Goal: Task Accomplishment & Management: Use online tool/utility

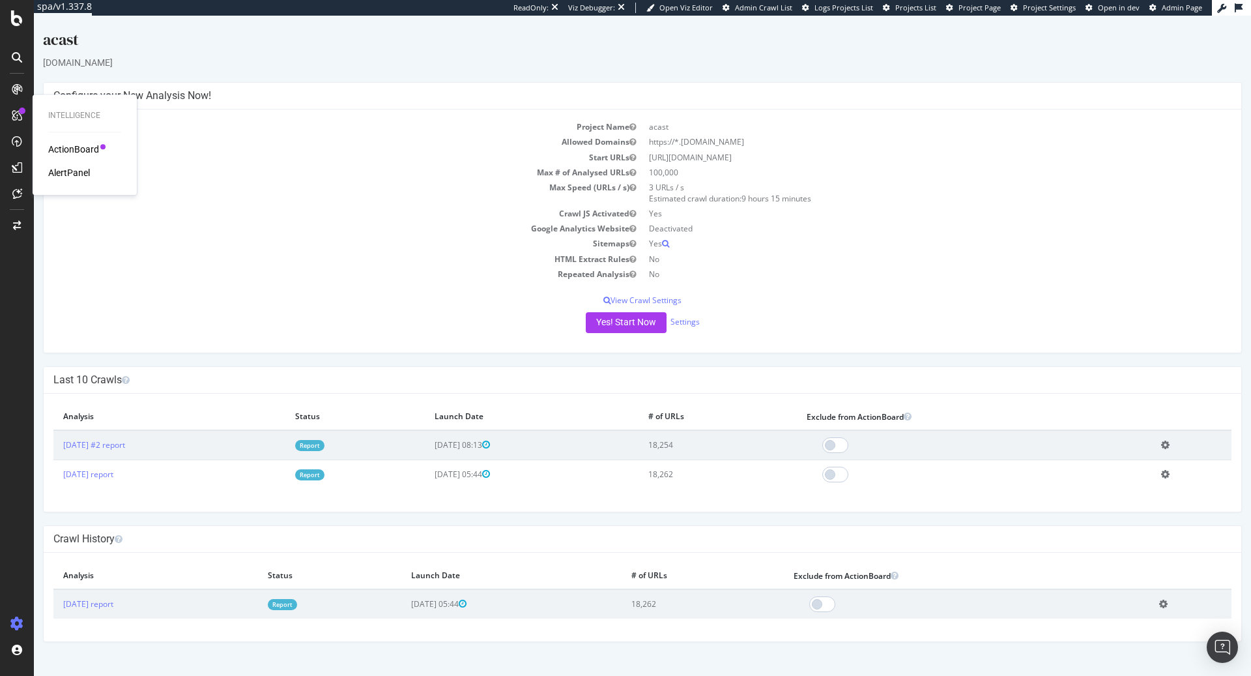
click at [1170, 441] on icon at bounding box center [1165, 445] width 8 height 10
click at [912, 467] on div at bounding box center [975, 475] width 336 height 16
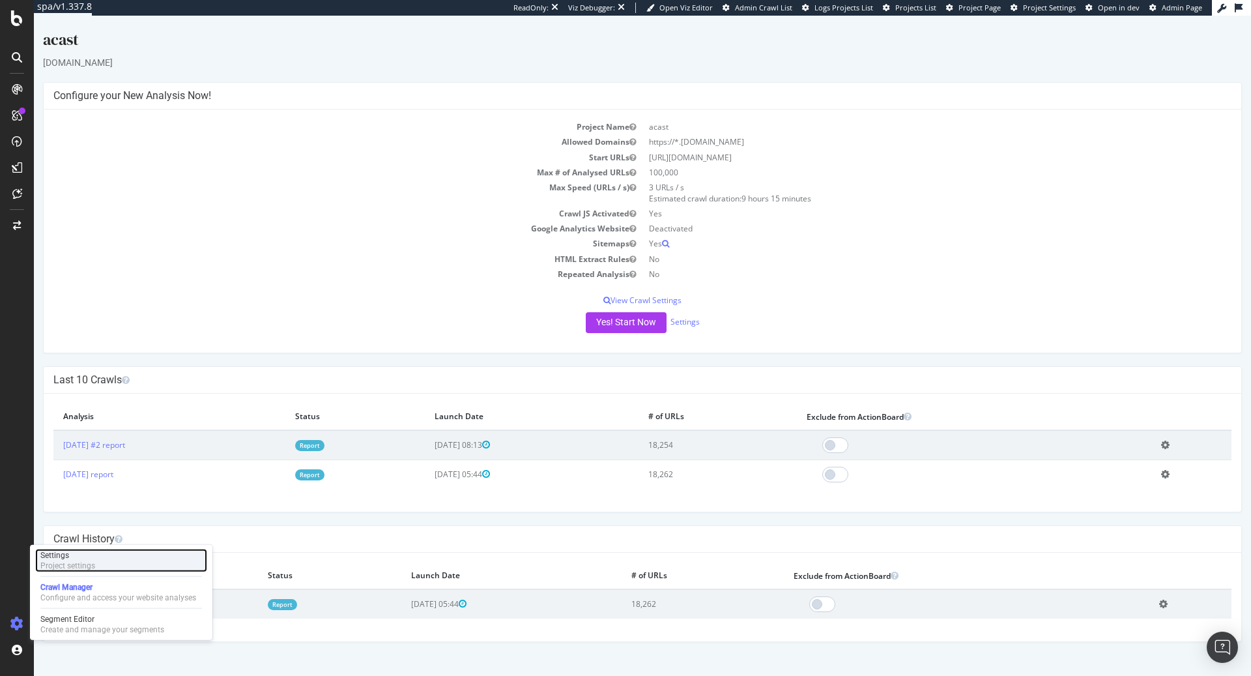
click at [106, 561] on div "Settings Project settings" at bounding box center [121, 560] width 172 height 23
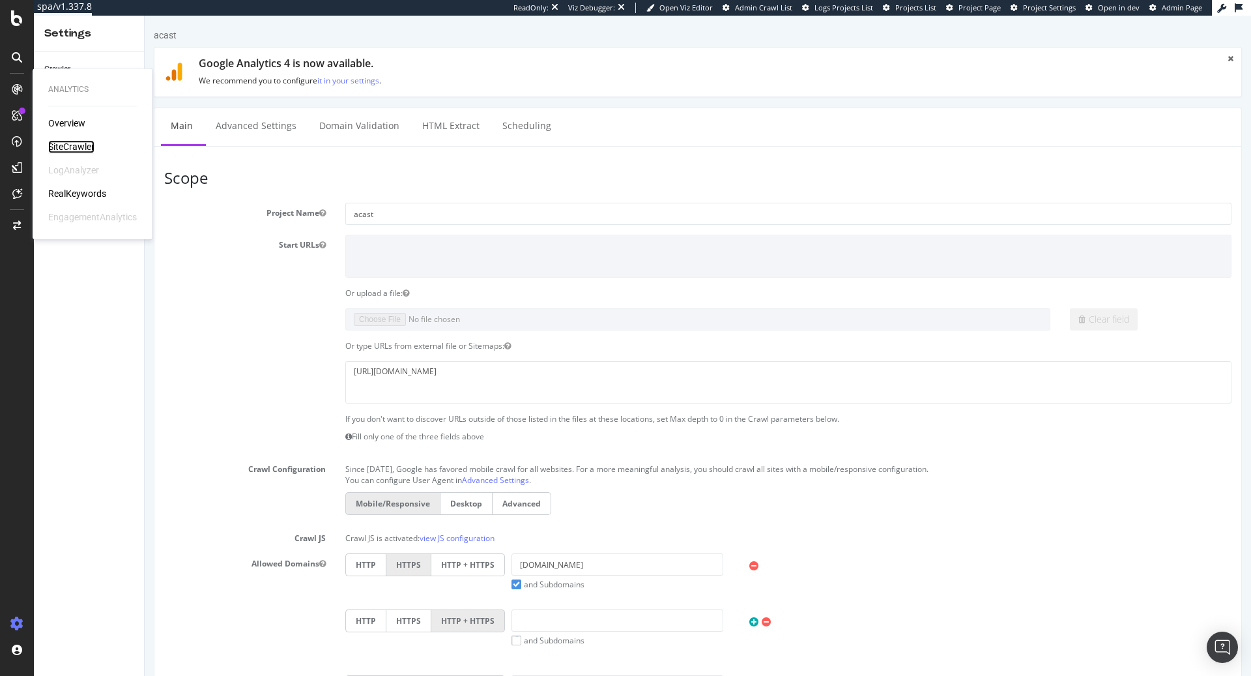
click at [79, 149] on div "SiteCrawler" at bounding box center [71, 146] width 46 height 13
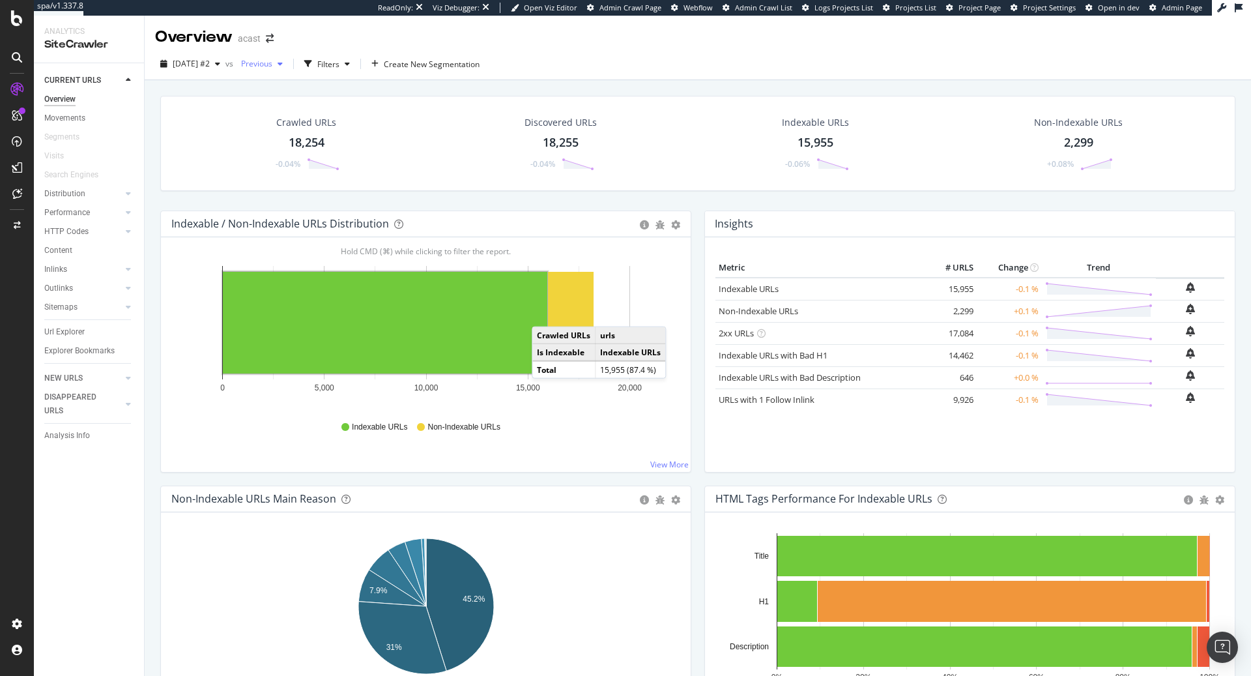
click at [272, 66] on span "Previous" at bounding box center [254, 63] width 36 height 11
click at [694, 27] on div "Overview acast" at bounding box center [698, 32] width 1107 height 33
click at [67, 118] on div "Movements" at bounding box center [64, 118] width 41 height 14
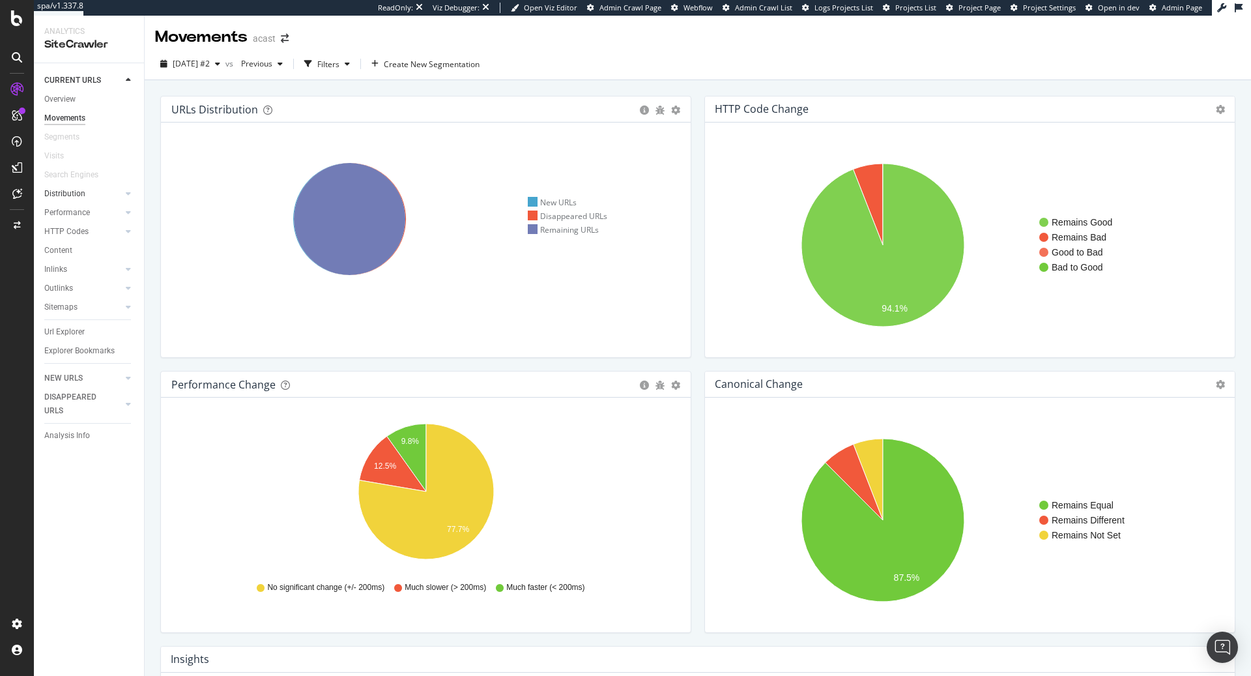
click at [89, 195] on link "Distribution" at bounding box center [83, 194] width 78 height 14
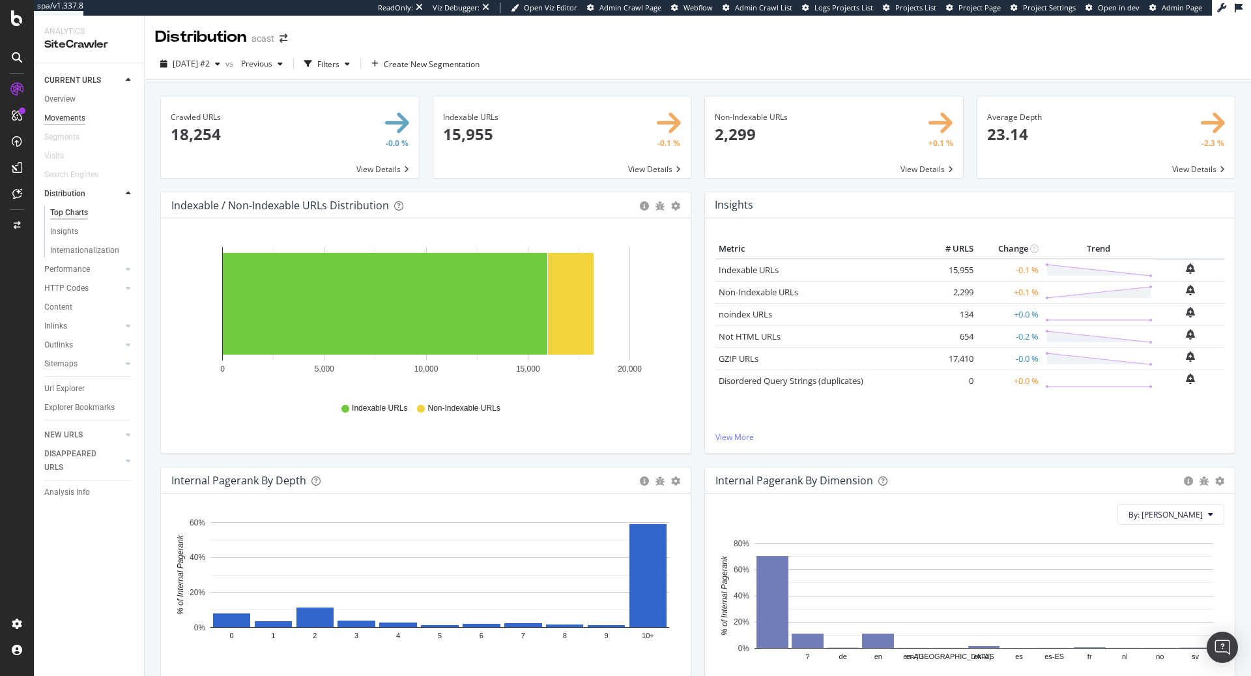
click at [65, 117] on div "Movements" at bounding box center [64, 118] width 41 height 14
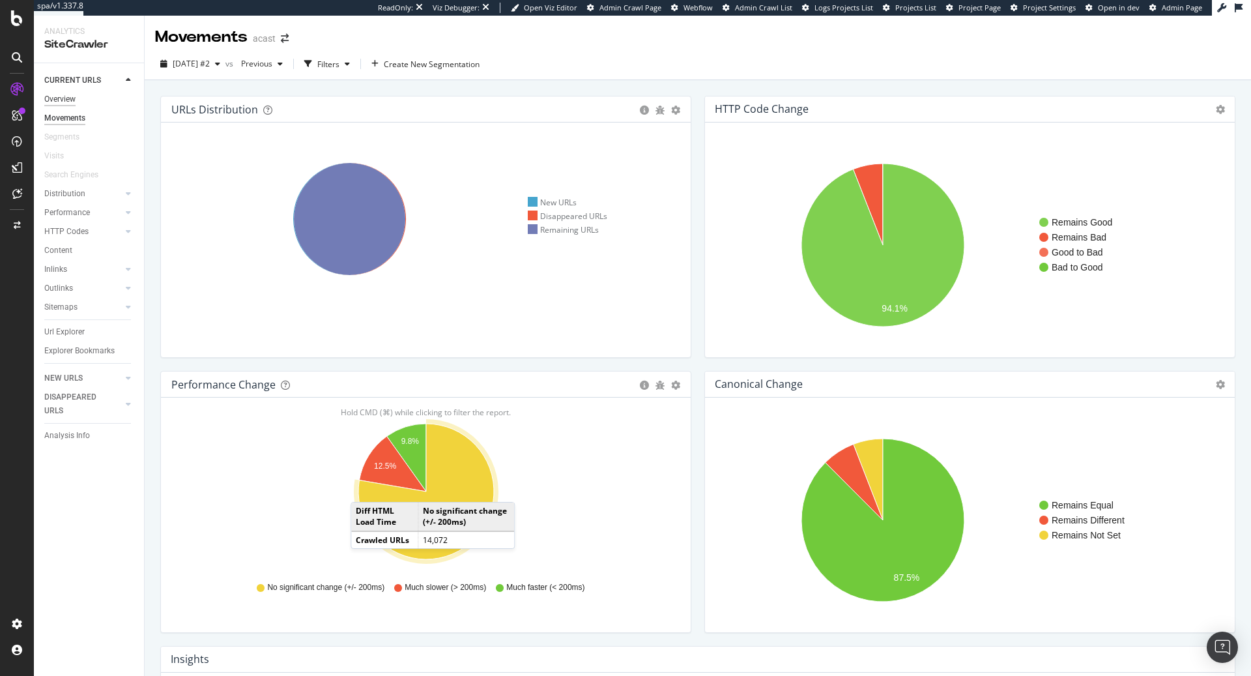
click at [65, 102] on div "Overview" at bounding box center [59, 100] width 31 height 14
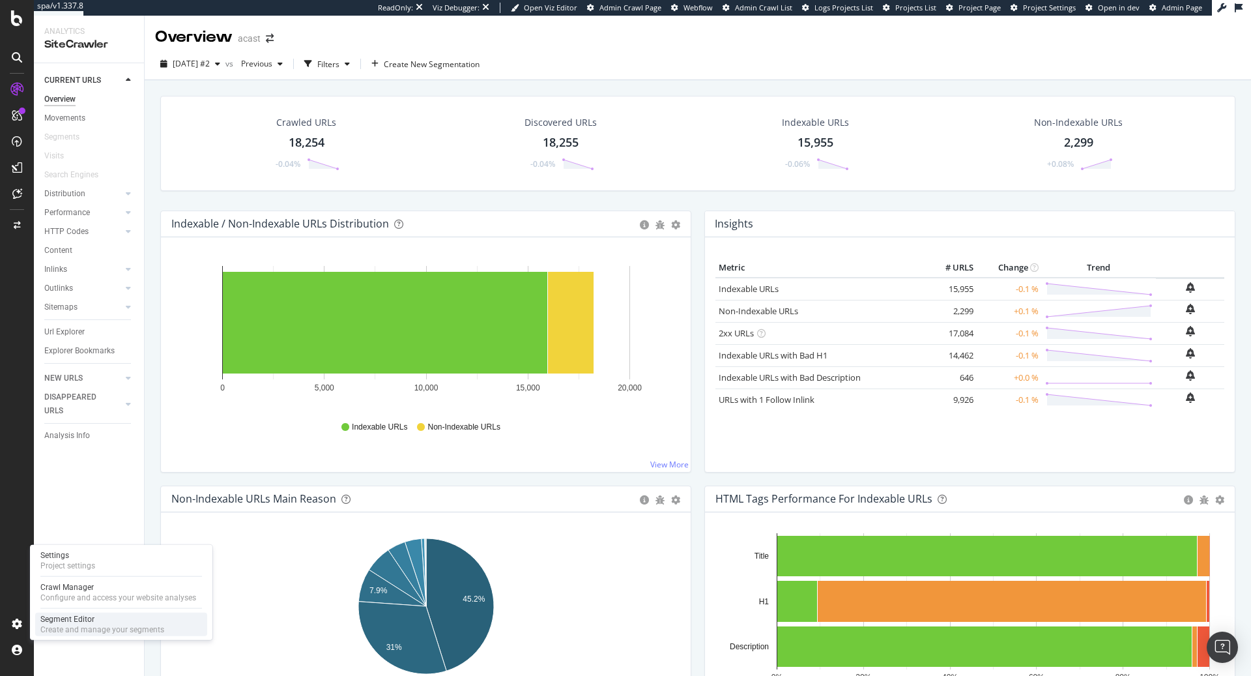
click at [81, 620] on div "Segment Editor" at bounding box center [102, 619] width 124 height 10
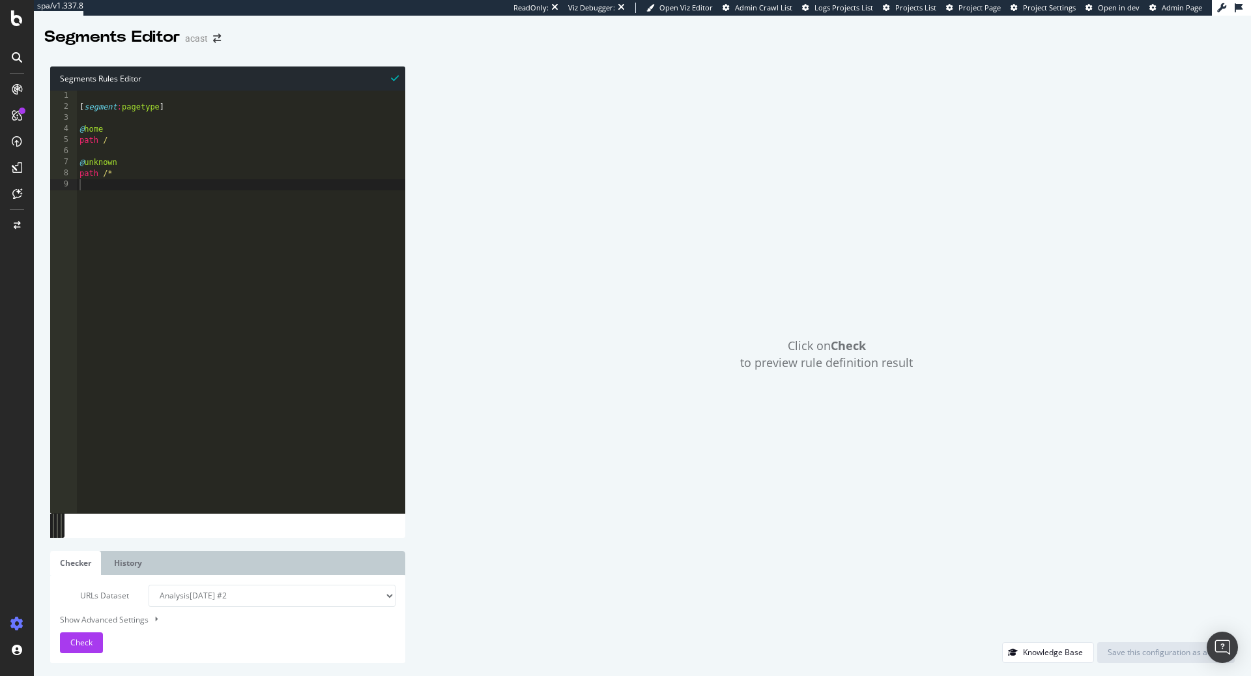
click at [263, 265] on div "[ segment : pagetype ] @ home path / @ unknown path /*" at bounding box center [241, 313] width 328 height 445
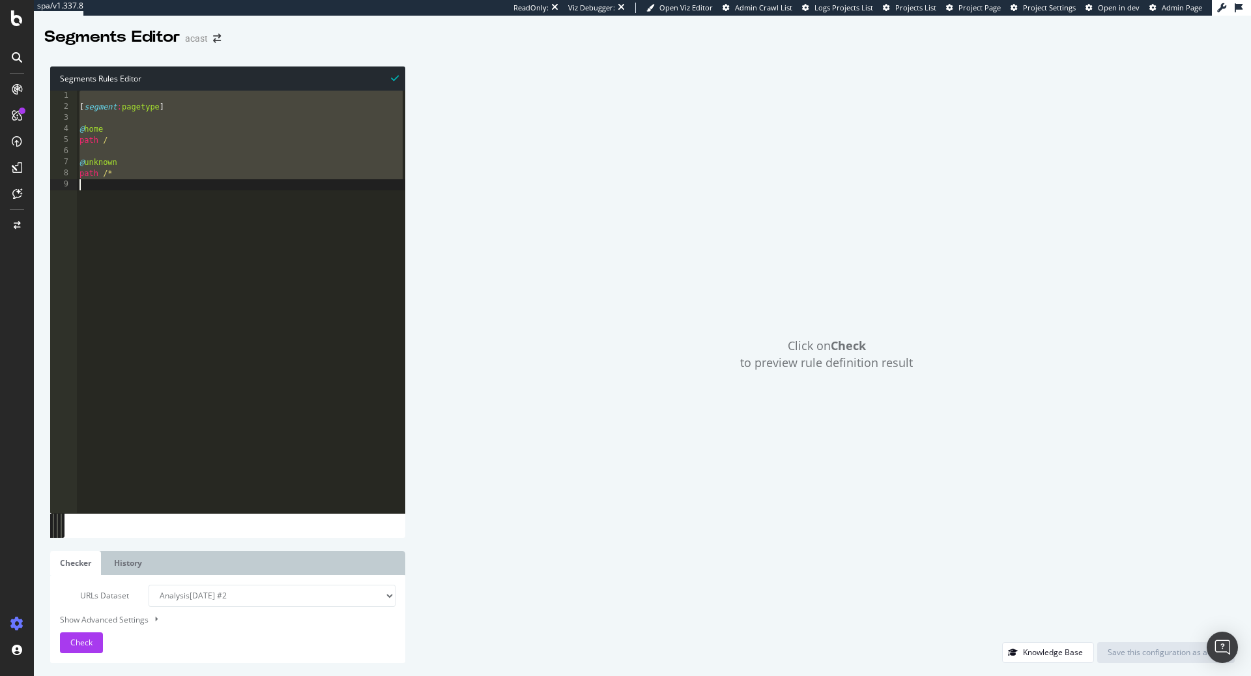
paste textarea "# ----End of sl_static_resources----"
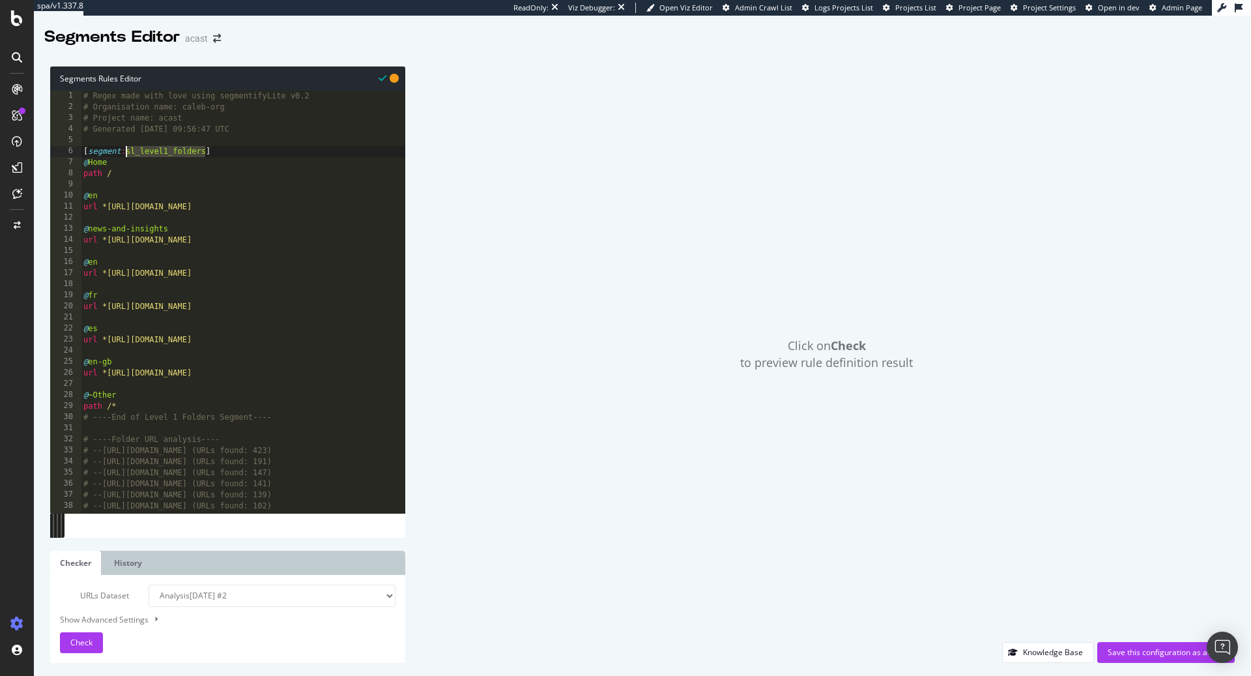
drag, startPoint x: 208, startPoint y: 153, endPoint x: 126, endPoint y: 151, distance: 81.5
click at [126, 151] on div "# Regex made with love using segmentifyLite v0.2 # Organisation name: caleb-org…" at bounding box center [243, 313] width 325 height 445
type textarea "[segment:pagetype]"
click at [87, 640] on span "Check" at bounding box center [81, 642] width 22 height 11
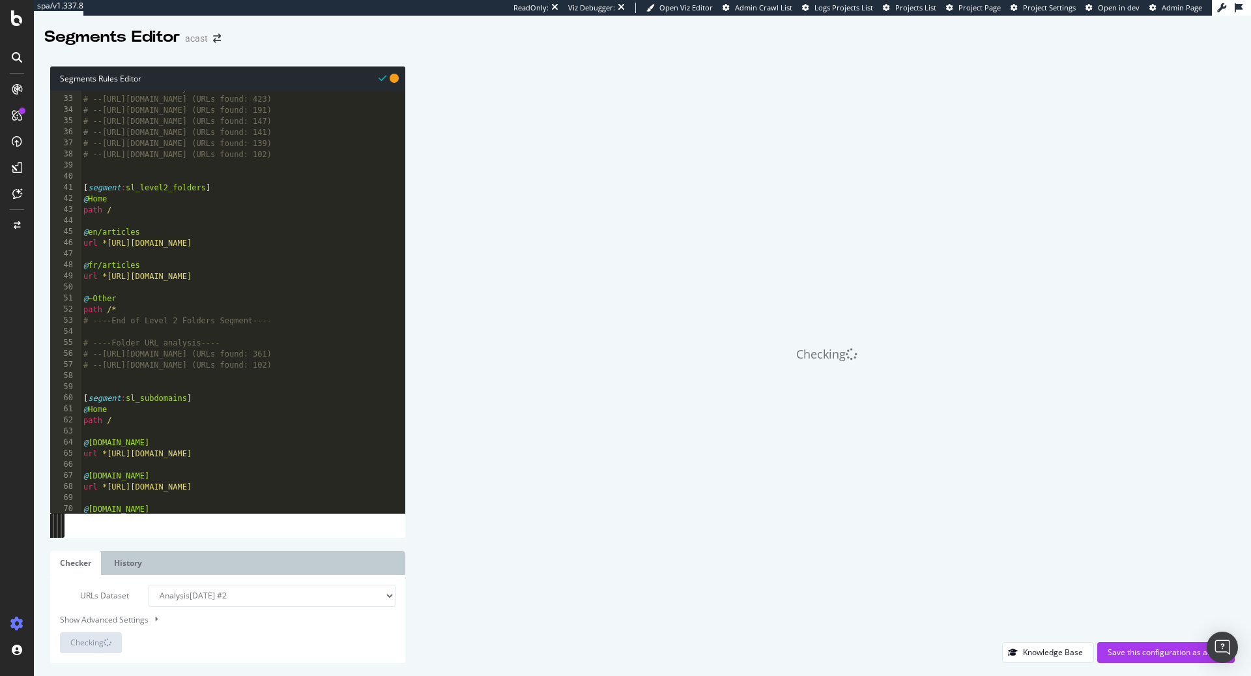
scroll to position [355, 0]
